Goal: Find specific page/section: Find specific page/section

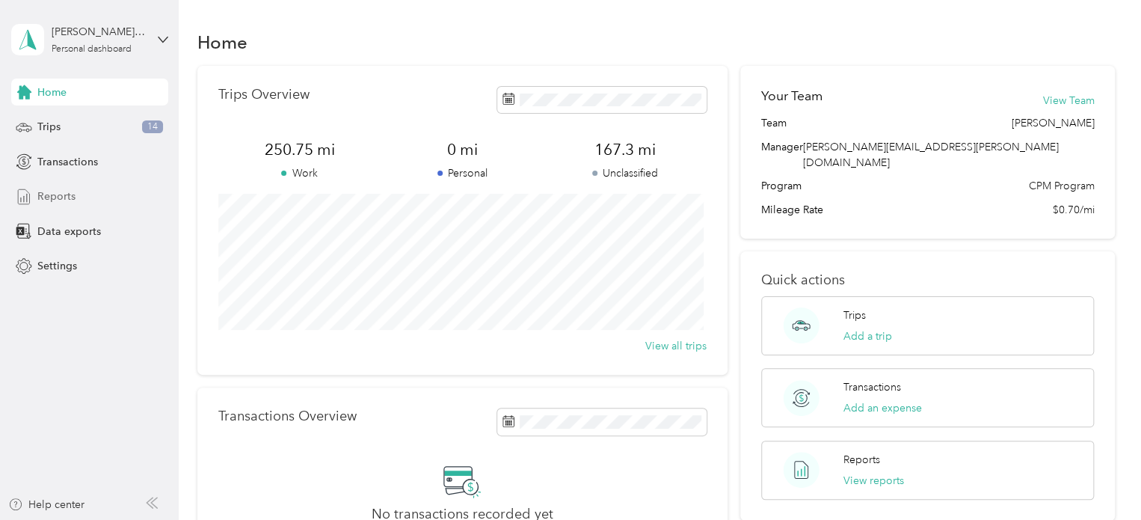
click at [59, 207] on div "Reports" at bounding box center [89, 196] width 157 height 27
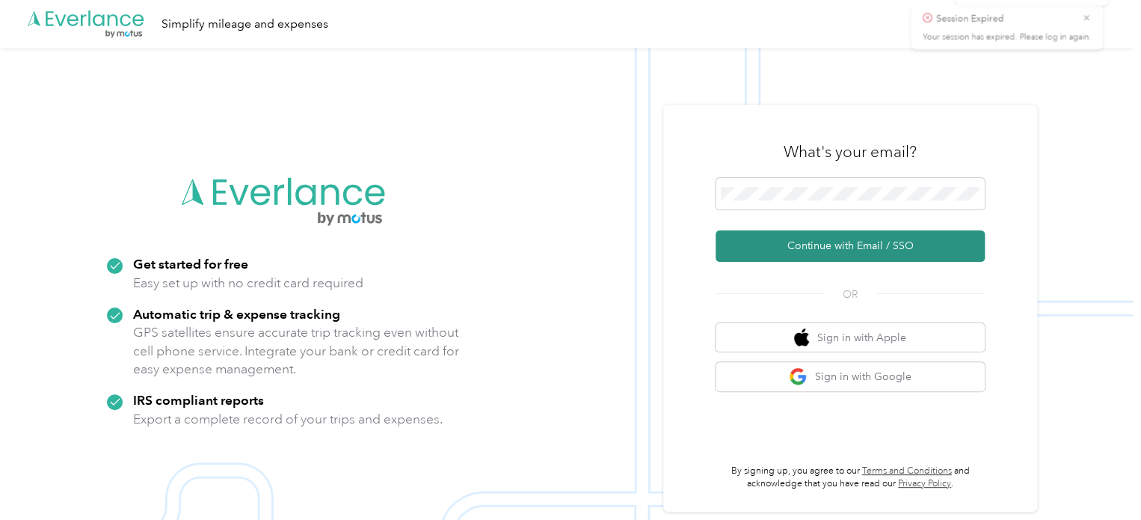
click at [816, 247] on button "Continue with Email / SSO" at bounding box center [849, 245] width 269 height 31
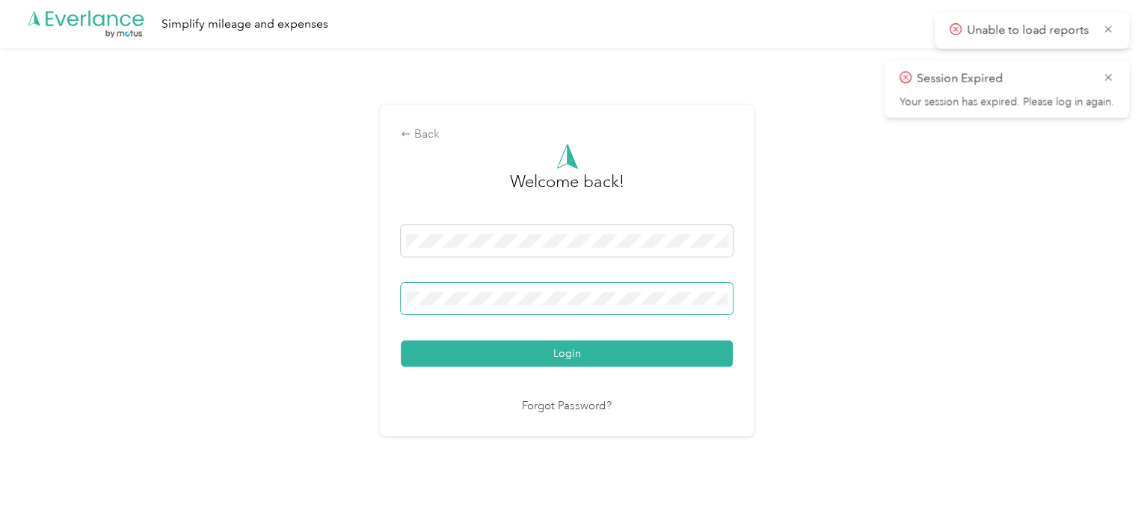
click at [401, 340] on button "Login" at bounding box center [567, 353] width 332 height 26
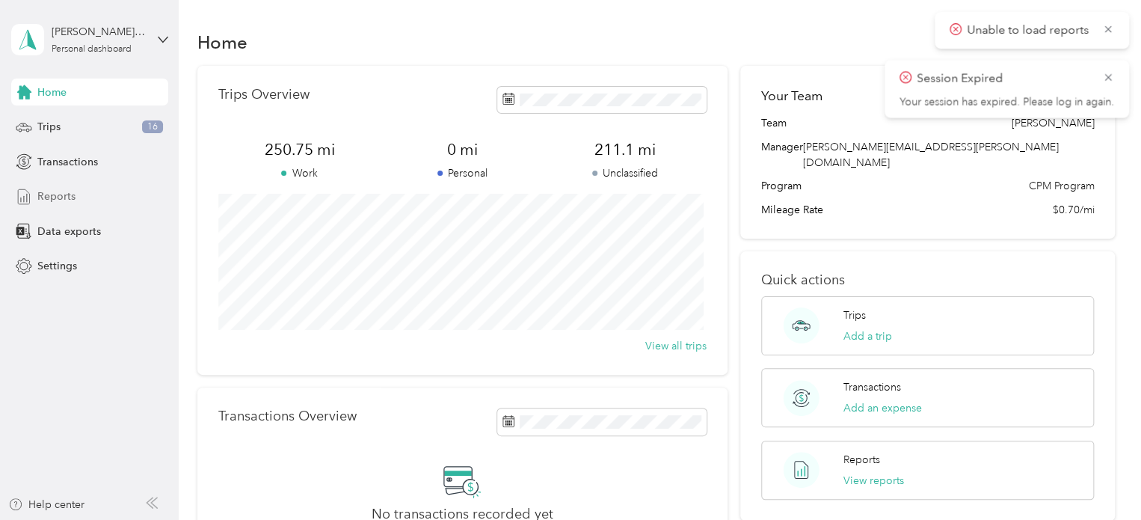
click at [67, 194] on span "Reports" at bounding box center [56, 196] width 38 height 16
